Goal: Task Accomplishment & Management: Use online tool/utility

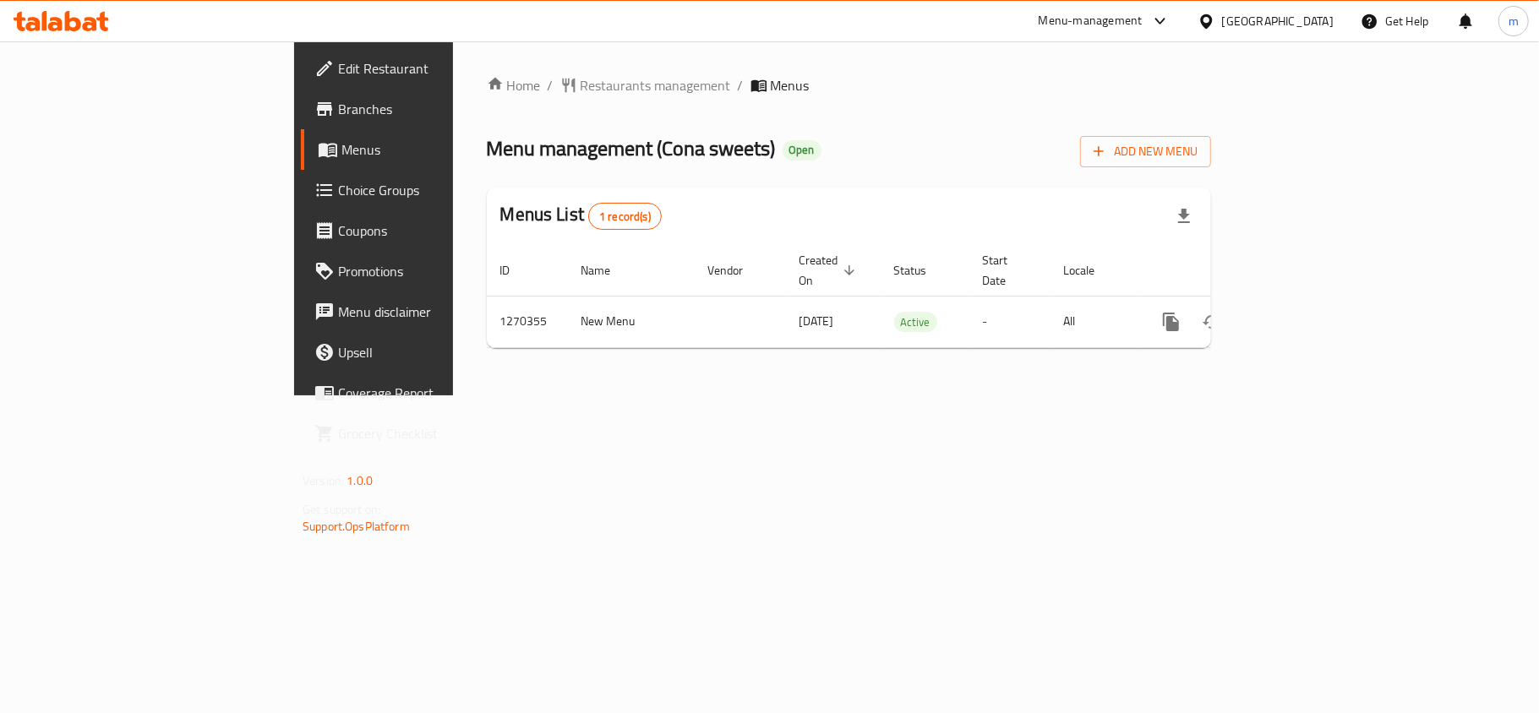
click at [338, 193] on span "Choice Groups" at bounding box center [437, 190] width 199 height 20
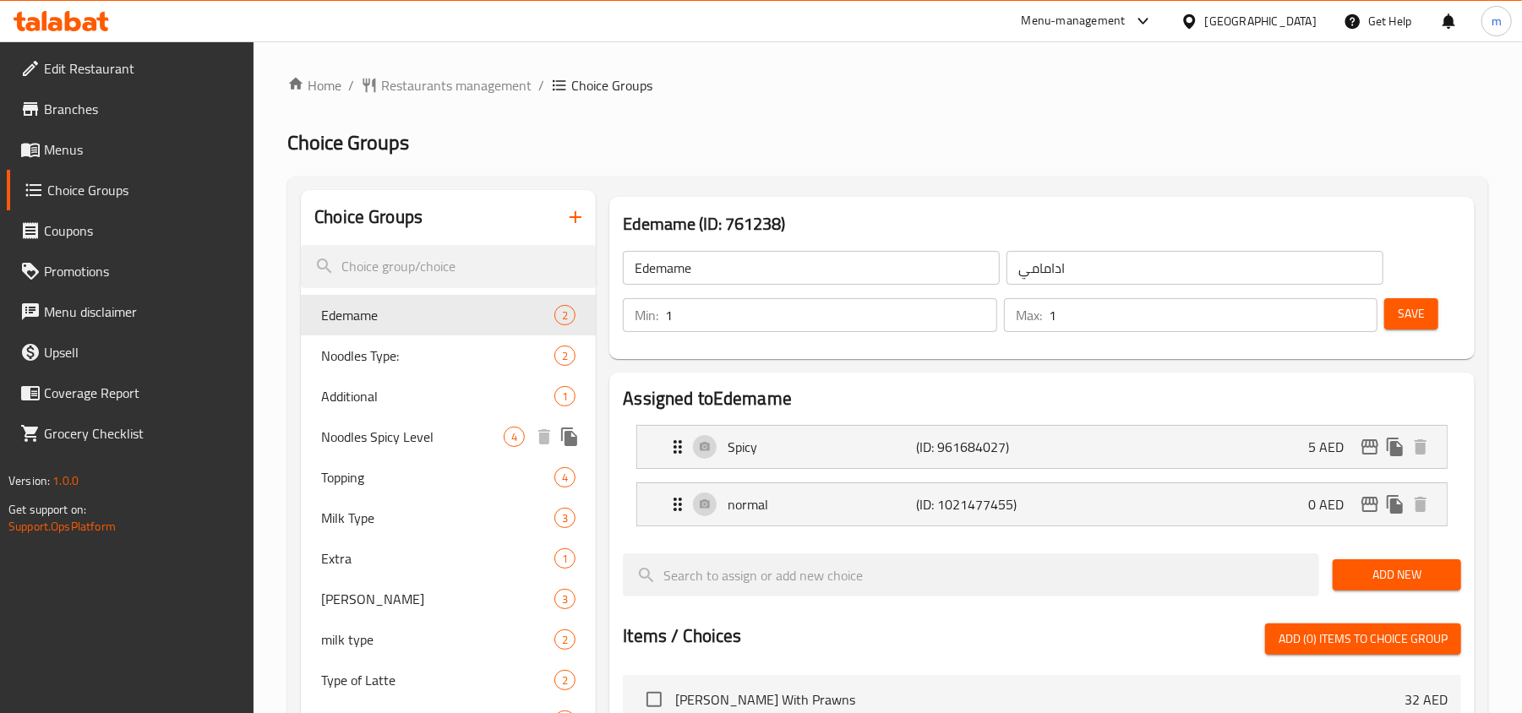
click at [399, 429] on span "Noodles Spicy Level" at bounding box center [412, 437] width 183 height 20
type input "Noodles Spicy Level"
type input "حرارة النودلز"
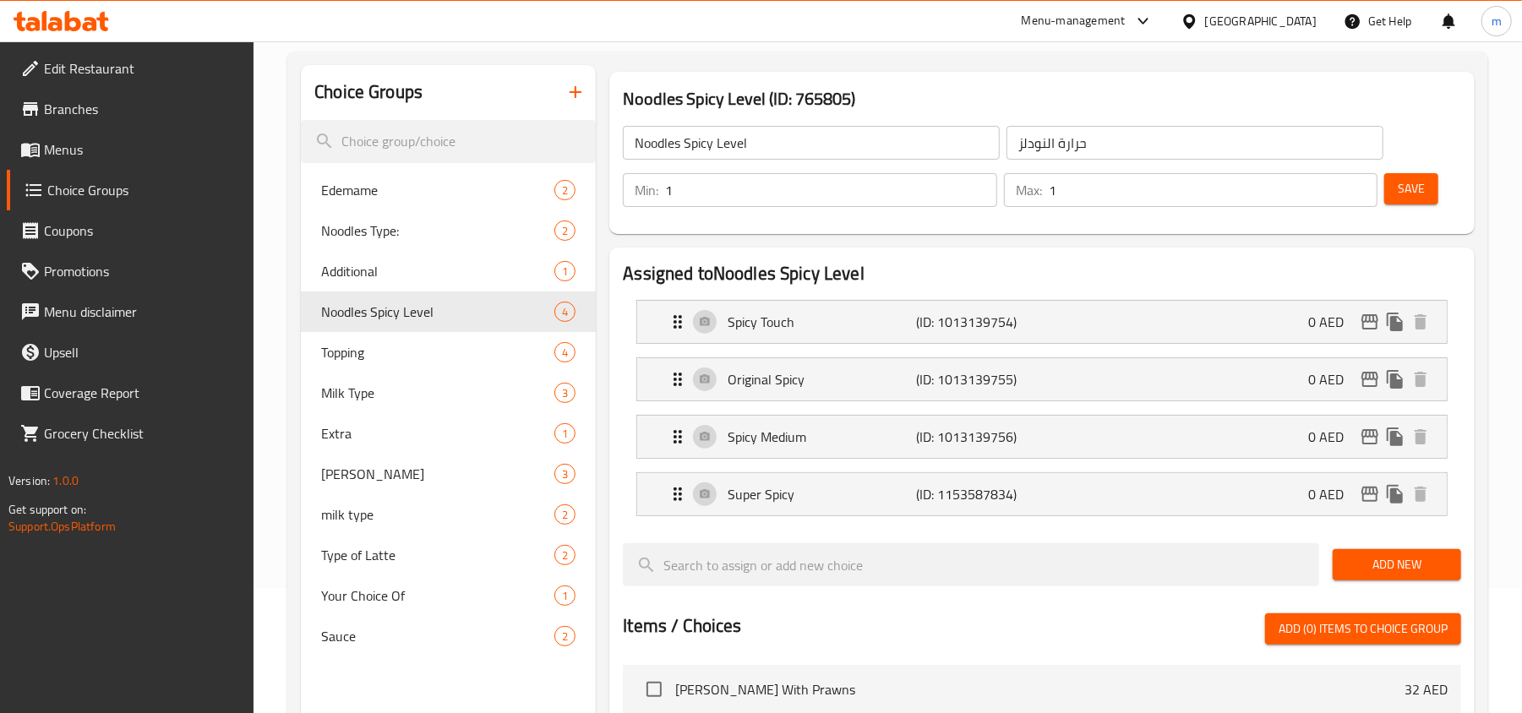
scroll to position [123, 0]
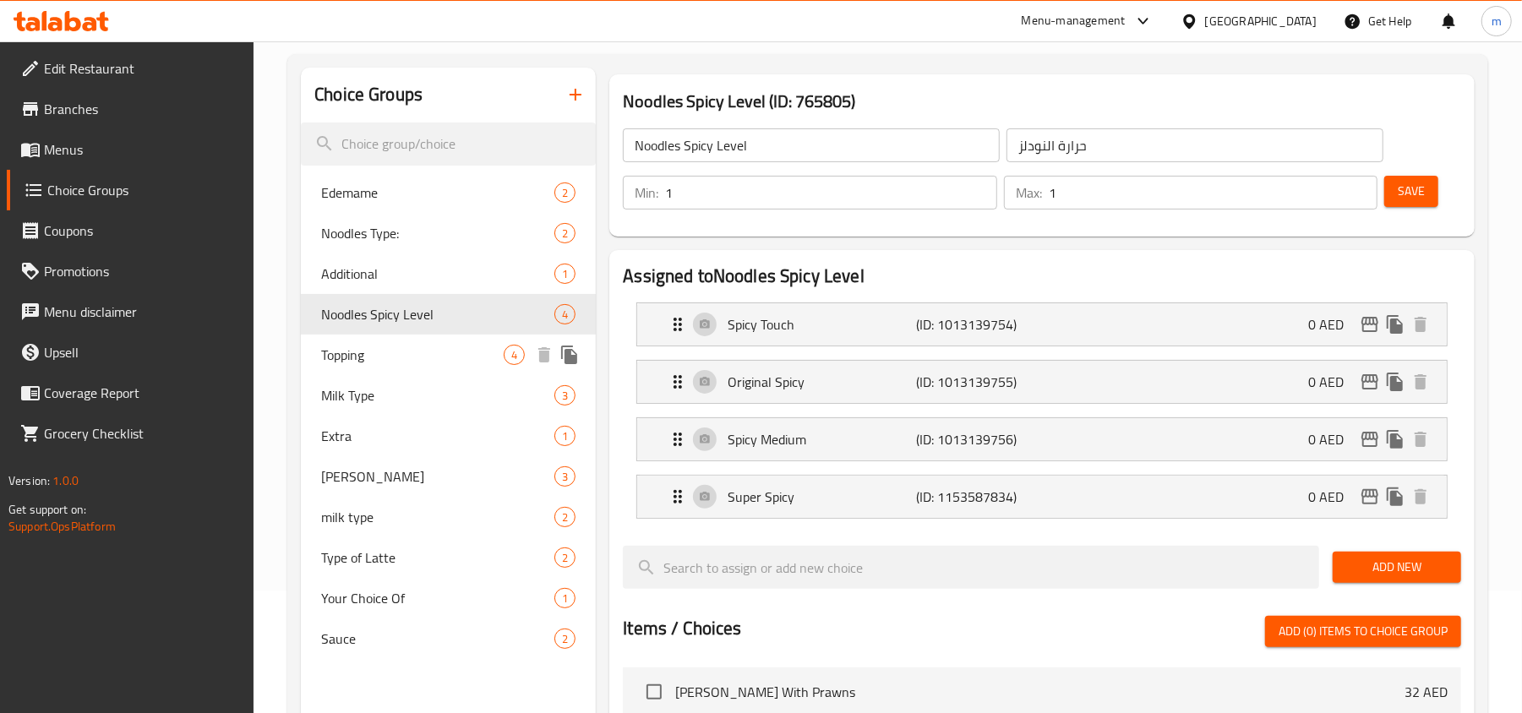
click at [434, 352] on span "Topping" at bounding box center [412, 355] width 183 height 20
type input "Topping"
type input "إضافات"
type input "0"
type input "4"
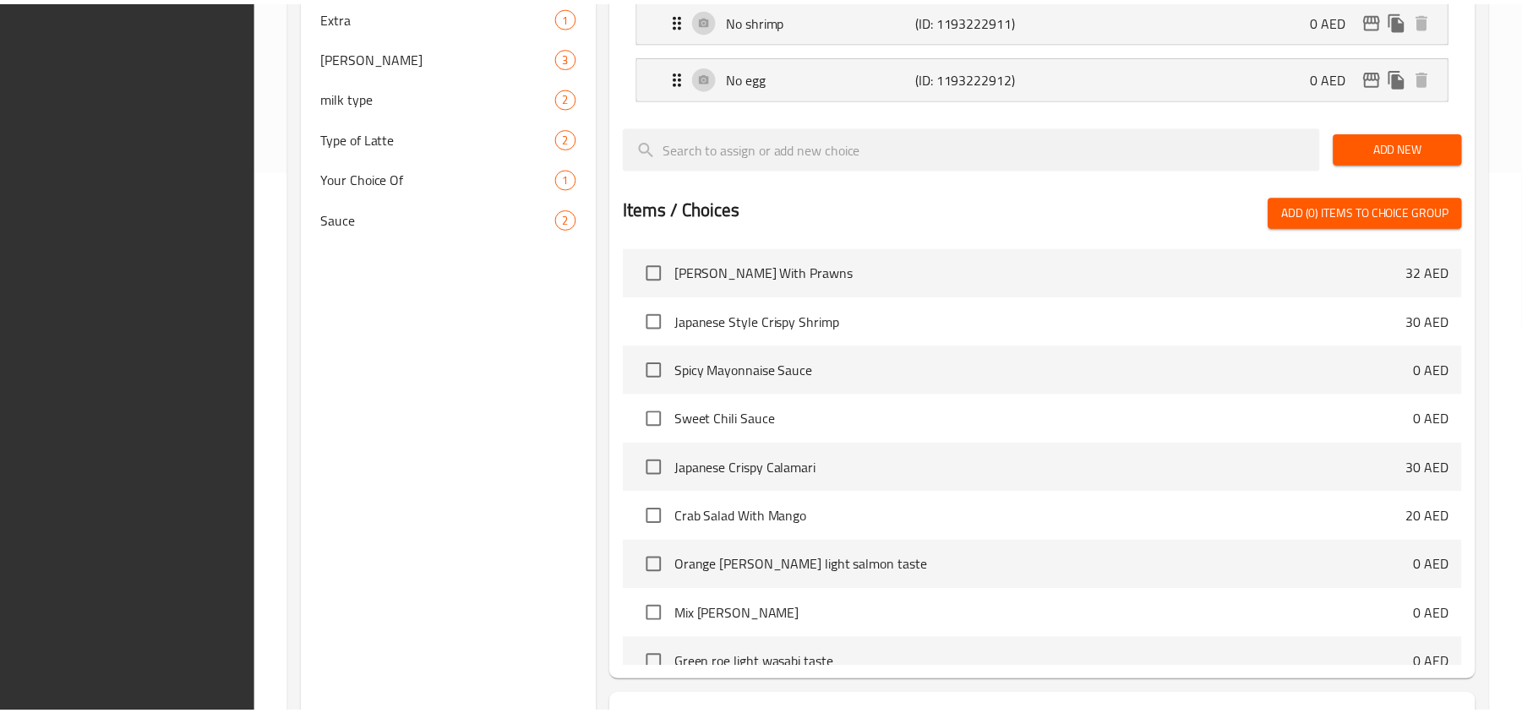
scroll to position [686, 0]
